Goal: Information Seeking & Learning: Learn about a topic

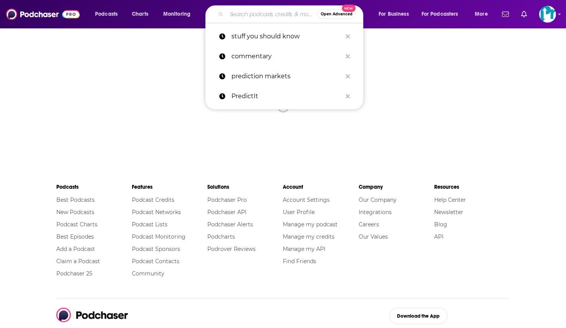
click at [264, 8] on input "Search podcasts, credits, & more..." at bounding box center [272, 14] width 91 height 12
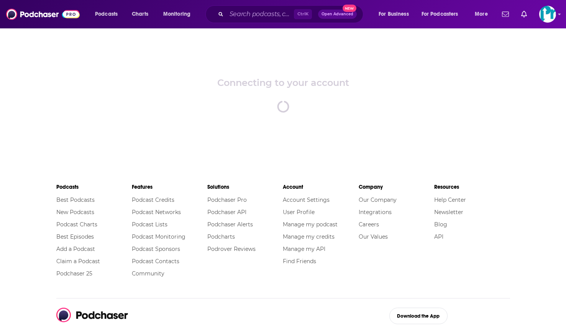
click at [475, 130] on div "Connecting to your account spinner" at bounding box center [283, 95] width 566 height 134
click at [244, 12] on input "Search podcasts, credits, & more..." at bounding box center [261, 14] width 68 height 12
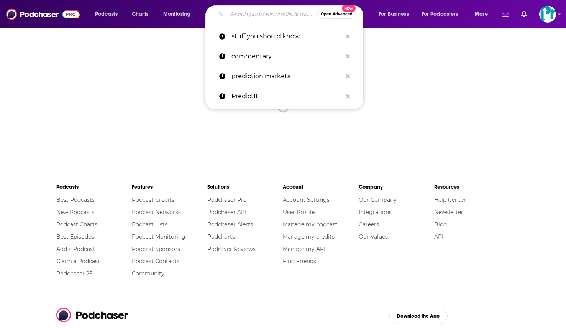
type input "p"
click at [260, 75] on p "prediction markets" at bounding box center [287, 76] width 110 height 20
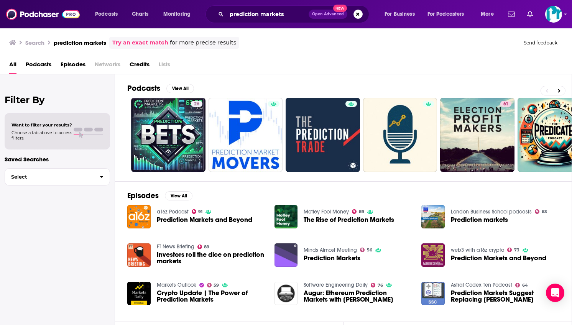
click at [28, 64] on span "Podcasts" at bounding box center [39, 66] width 26 height 16
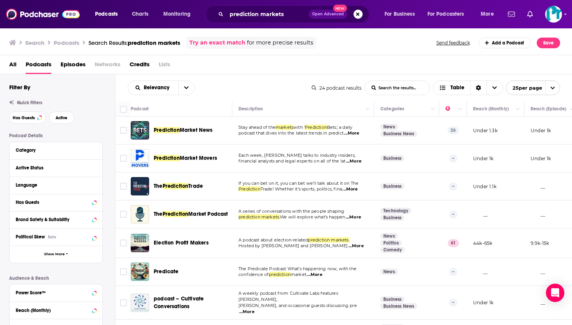
drag, startPoint x: 204, startPoint y: 163, endPoint x: 195, endPoint y: 130, distance: 34.0
drag, startPoint x: 438, startPoint y: 66, endPoint x: 408, endPoint y: 64, distance: 30.0
click at [438, 66] on div "All Podcasts Episodes Networks Credits Lists" at bounding box center [287, 66] width 557 height 16
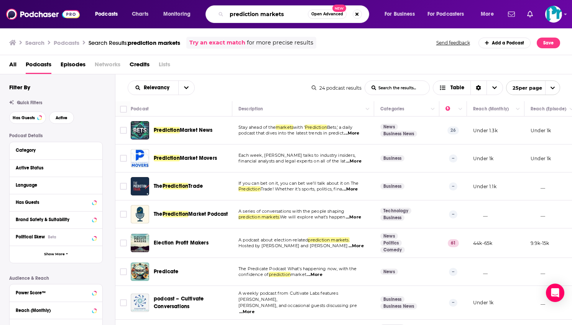
click at [266, 11] on input "prediction markets" at bounding box center [267, 14] width 81 height 12
paste input "betting on politic"
type input "betting on politics"
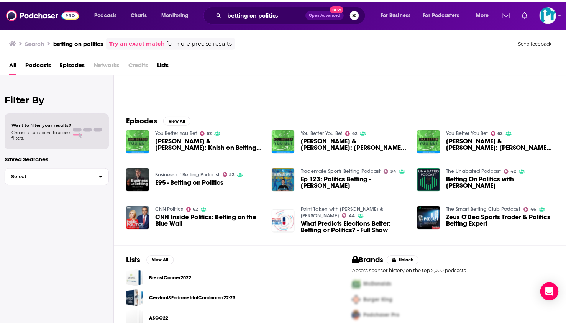
scroll to position [77, 0]
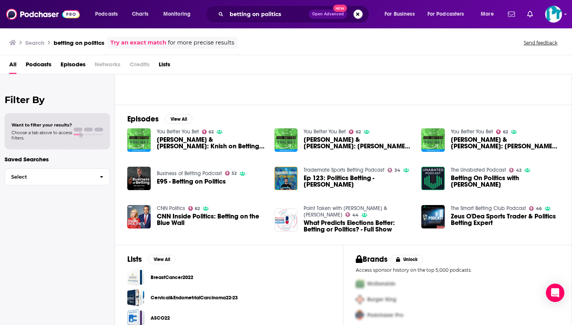
click at [76, 66] on span "Episodes" at bounding box center [73, 66] width 25 height 16
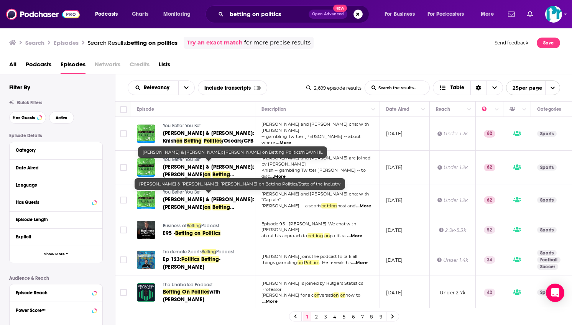
click at [194, 124] on span "You Better You Bet" at bounding box center [182, 125] width 38 height 5
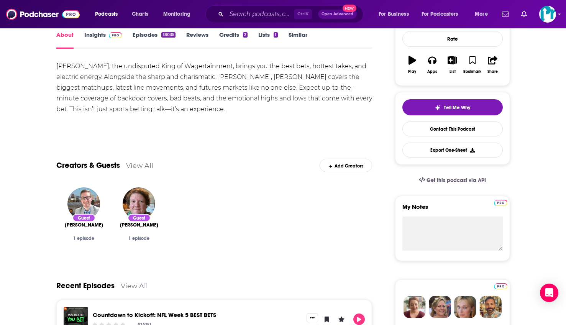
scroll to position [268, 0]
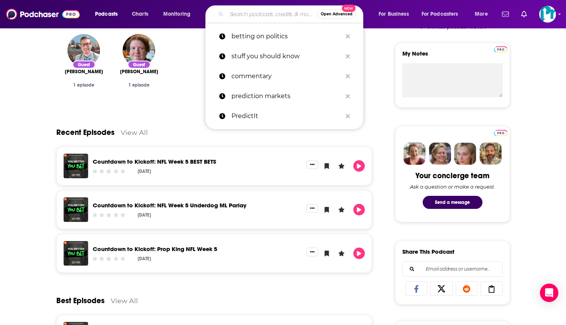
click at [265, 18] on input "Search podcasts, credits, & more..." at bounding box center [272, 14] width 91 height 12
paste input "Kalshi"
type input "Kalshi"
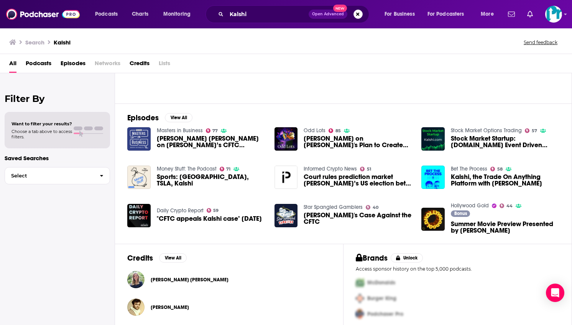
scroll to position [83, 0]
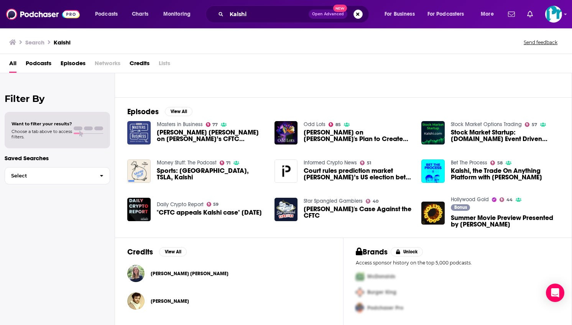
click at [69, 66] on span "Episodes" at bounding box center [73, 65] width 25 height 16
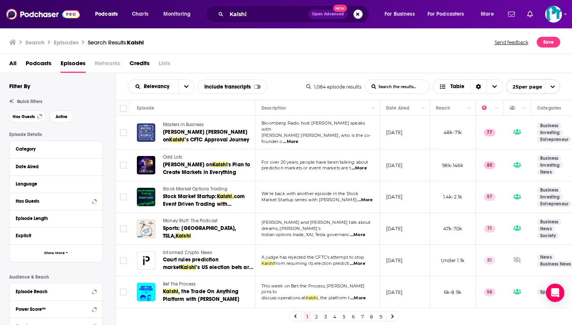
click at [432, 53] on div "Search Episodes Search Results: Kalshi Send feedback Save" at bounding box center [286, 41] width 573 height 26
drag, startPoint x: 466, startPoint y: 61, endPoint x: 452, endPoint y: 56, distance: 14.4
click at [463, 60] on div "All Podcasts Episodes Networks Credits Lists" at bounding box center [287, 65] width 557 height 16
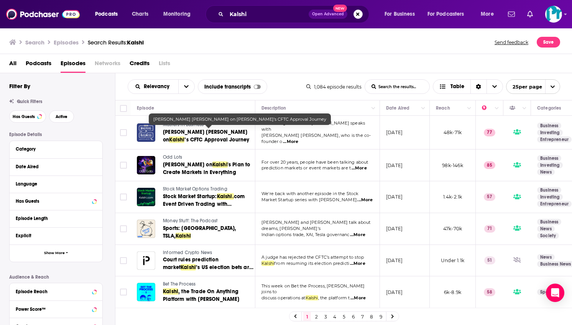
click at [431, 42] on div "Search Episodes Search Results: Kalshi Send feedback Save" at bounding box center [284, 42] width 551 height 11
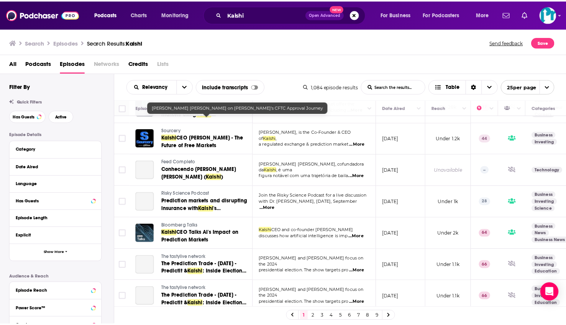
scroll to position [622, 0]
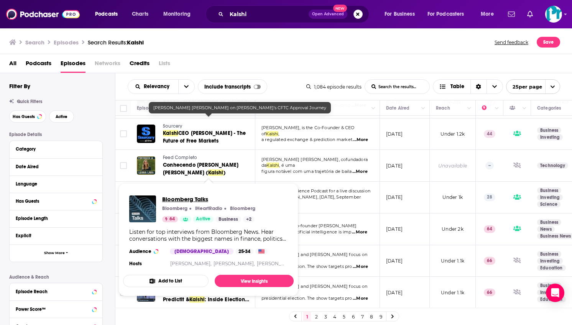
drag, startPoint x: 186, startPoint y: 216, endPoint x: 201, endPoint y: 202, distance: 19.5
click at [201, 202] on span "Bloomberg Talks" at bounding box center [208, 199] width 93 height 7
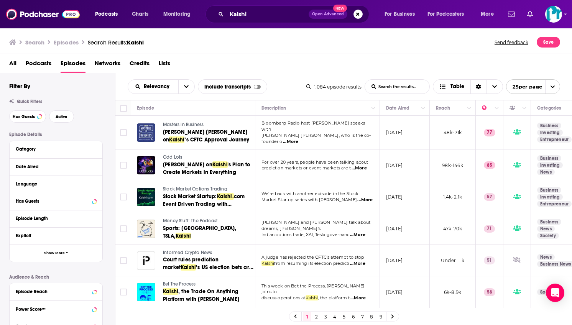
drag, startPoint x: 478, startPoint y: 66, endPoint x: 361, endPoint y: 68, distance: 117.8
click at [478, 66] on div "All Podcasts Episodes Networks Credits Lists" at bounding box center [287, 65] width 557 height 16
click at [229, 19] on input "Kalshi" at bounding box center [268, 14] width 82 height 12
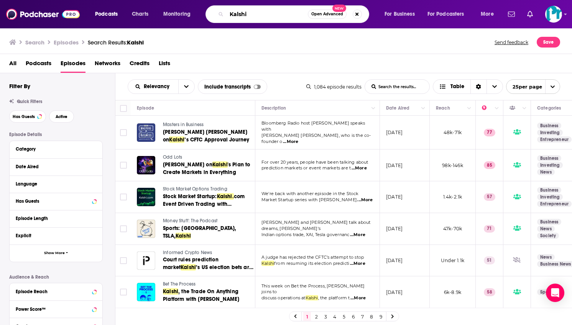
click at [231, 18] on input "Kalshi" at bounding box center [267, 14] width 81 height 12
paste input "election odds"
type input "election odds"
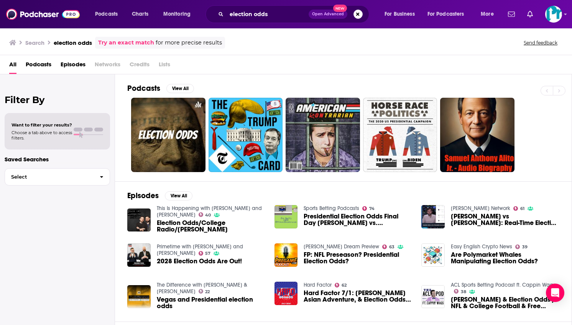
click at [25, 62] on div "All Podcasts Episodes Networks Credits Lists" at bounding box center [287, 66] width 557 height 16
click at [43, 65] on span "Podcasts" at bounding box center [39, 66] width 26 height 16
